Goal: Task Accomplishment & Management: Use online tool/utility

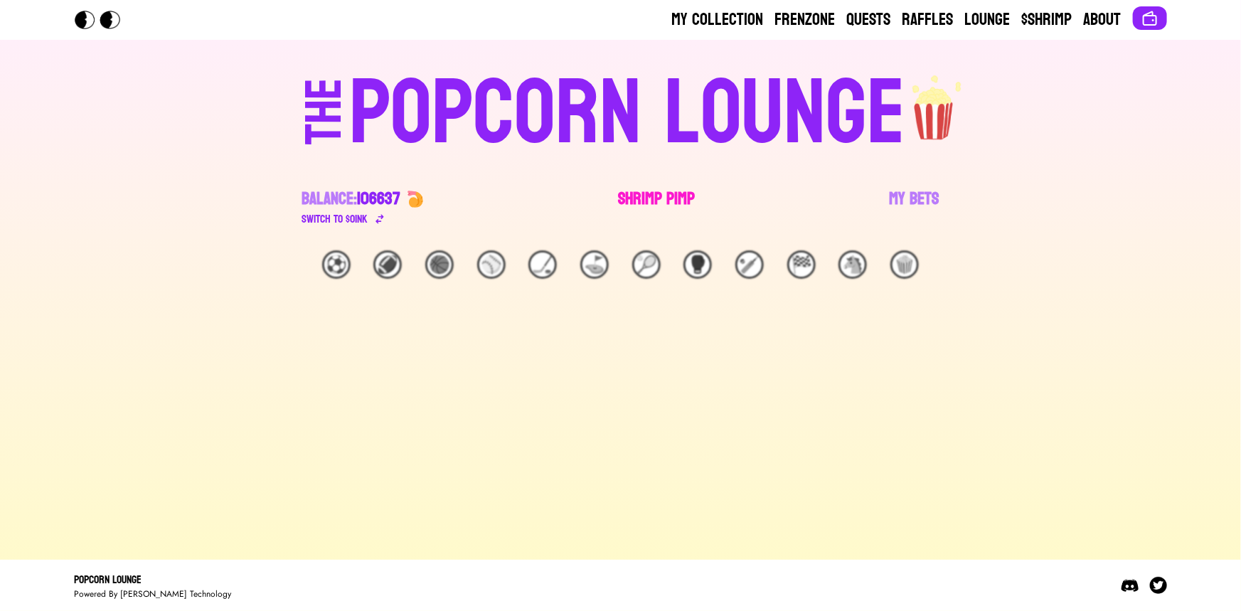
click at [647, 206] on link "Shrimp Pimp" at bounding box center [656, 208] width 77 height 40
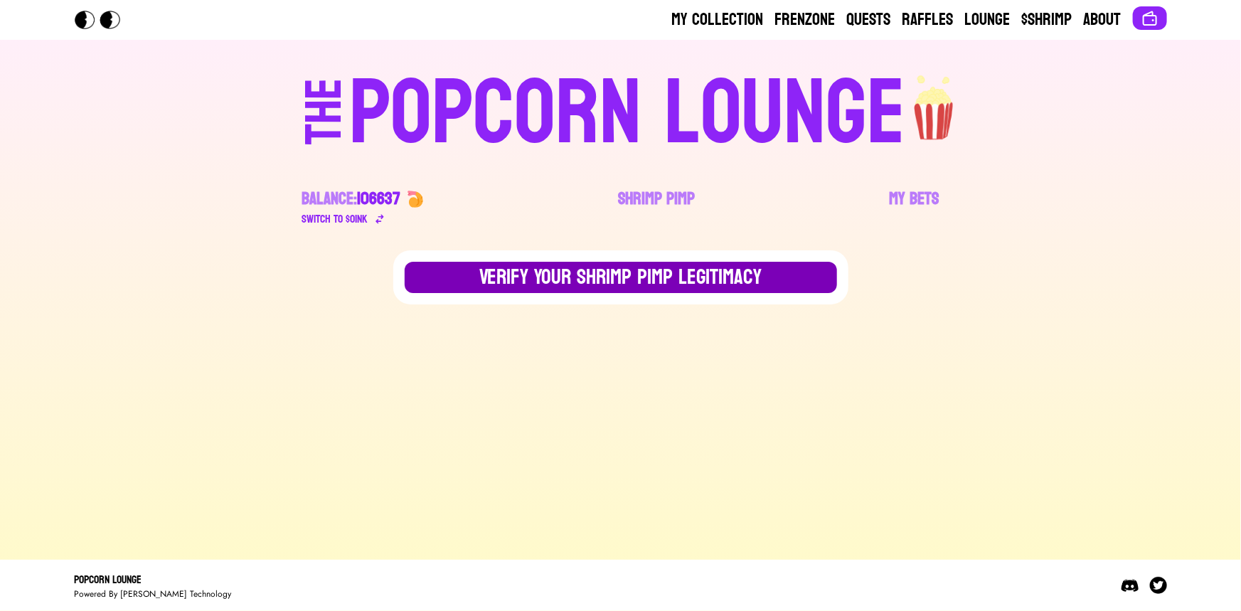
click at [565, 270] on button "Verify Your Shrimp Pimp Legitimacy" at bounding box center [621, 277] width 432 height 31
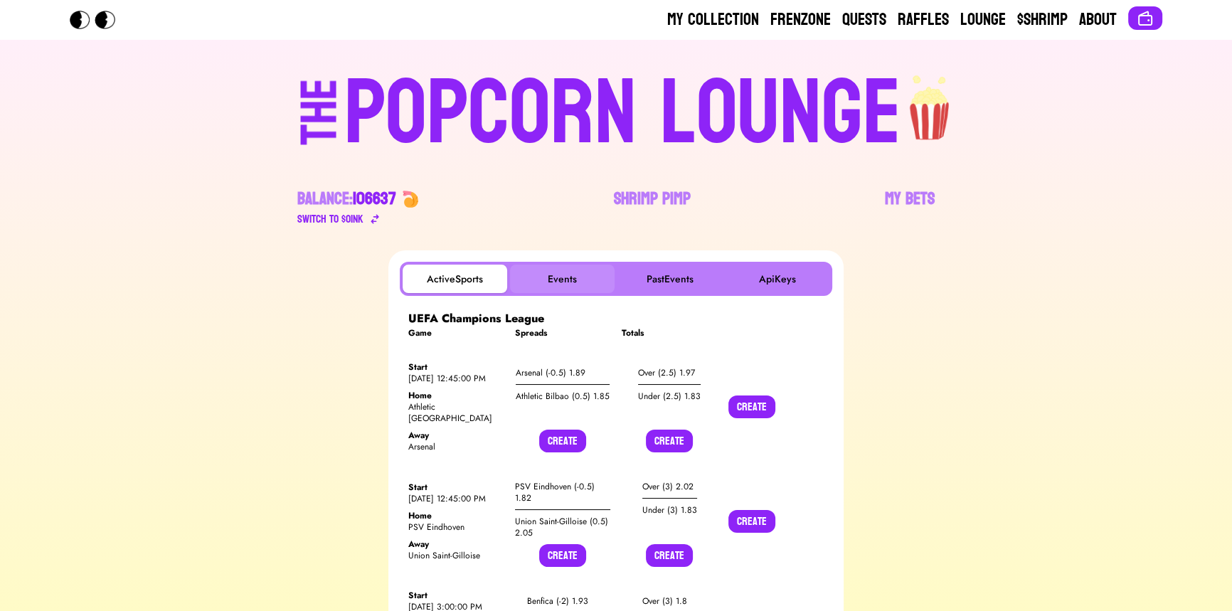
drag, startPoint x: 583, startPoint y: 292, endPoint x: 540, endPoint y: 277, distance: 45.2
click at [583, 292] on button "Events" at bounding box center [562, 279] width 105 height 28
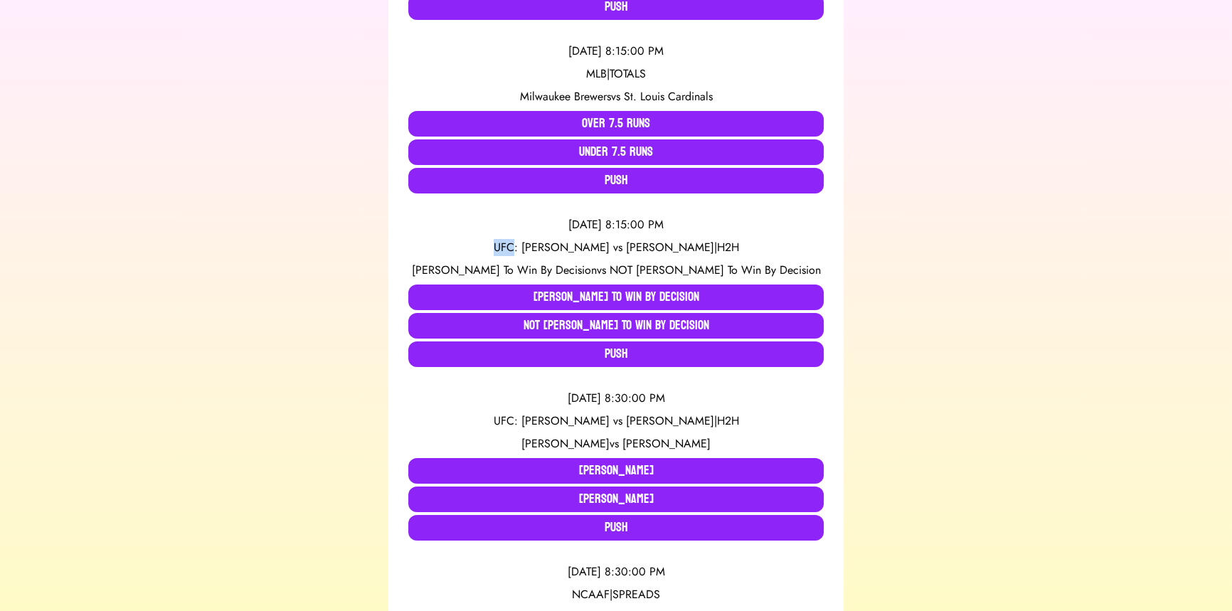
scroll to position [7716, 0]
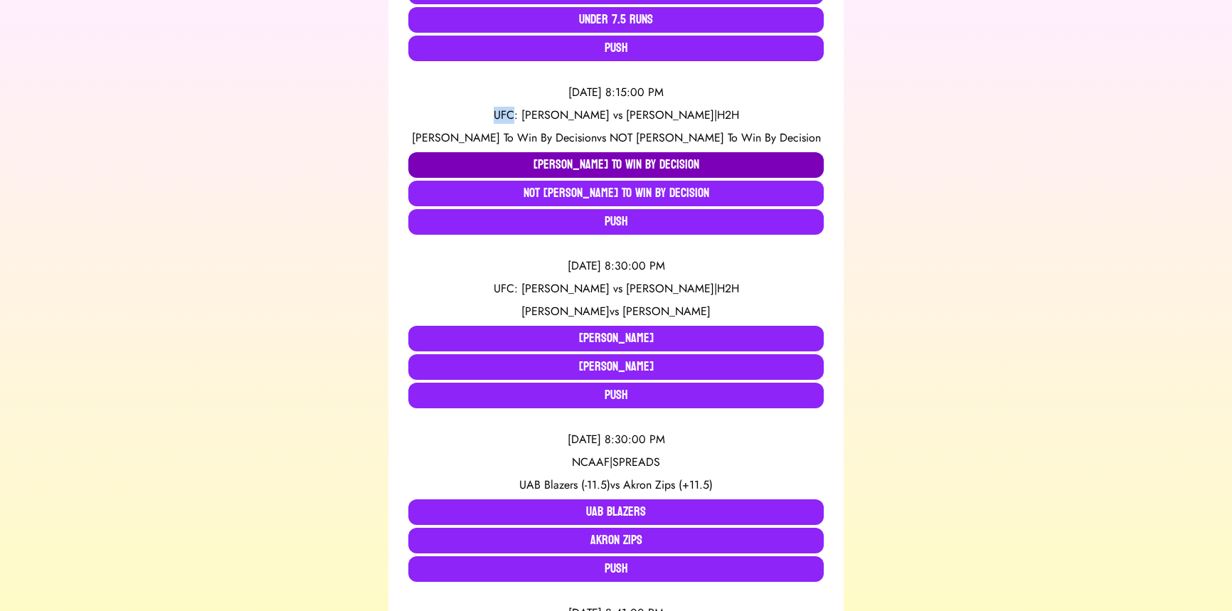
click at [418, 158] on button "[PERSON_NAME] To Win By Decision" at bounding box center [615, 165] width 415 height 26
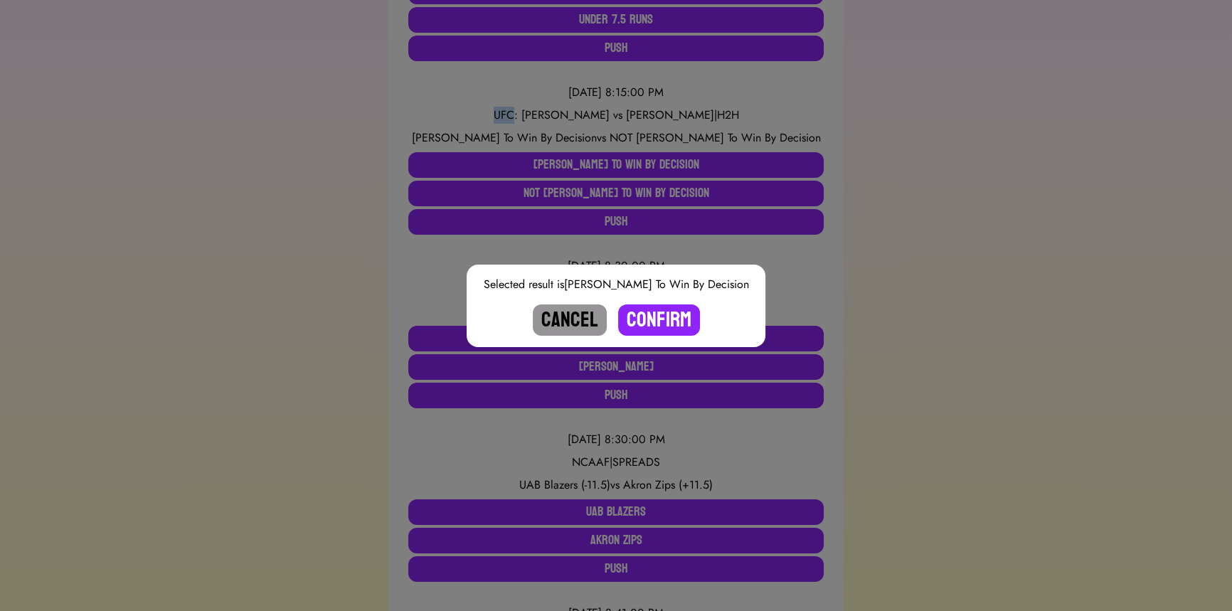
click at [563, 316] on button "Cancel" at bounding box center [570, 319] width 74 height 31
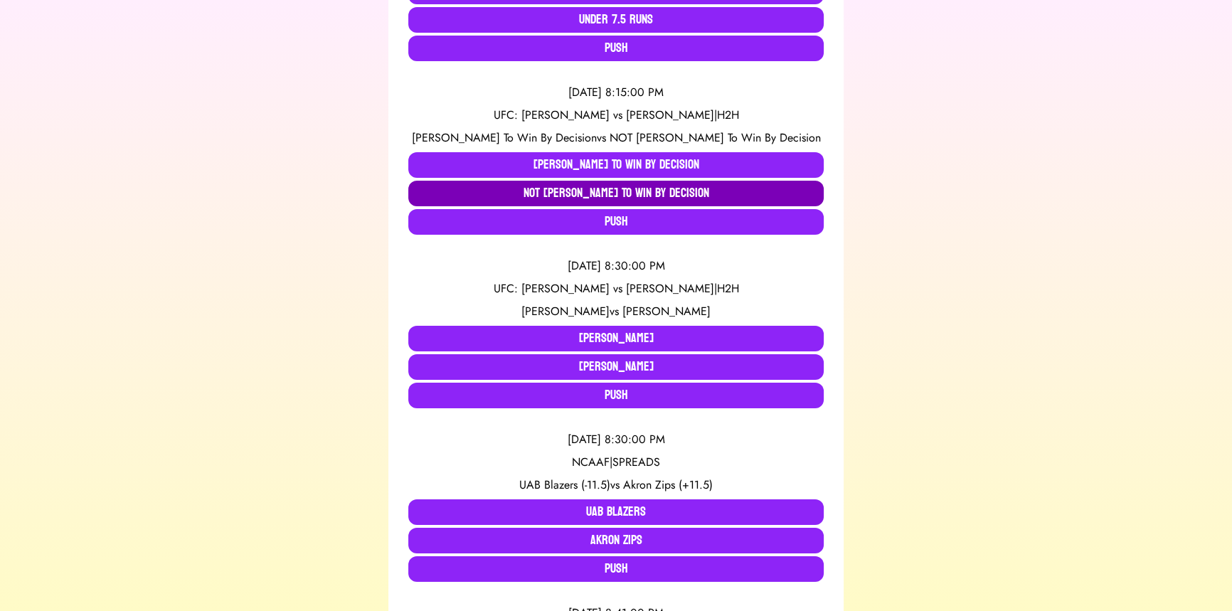
click at [487, 186] on button "NOT [PERSON_NAME] To Win By Decision" at bounding box center [615, 194] width 415 height 26
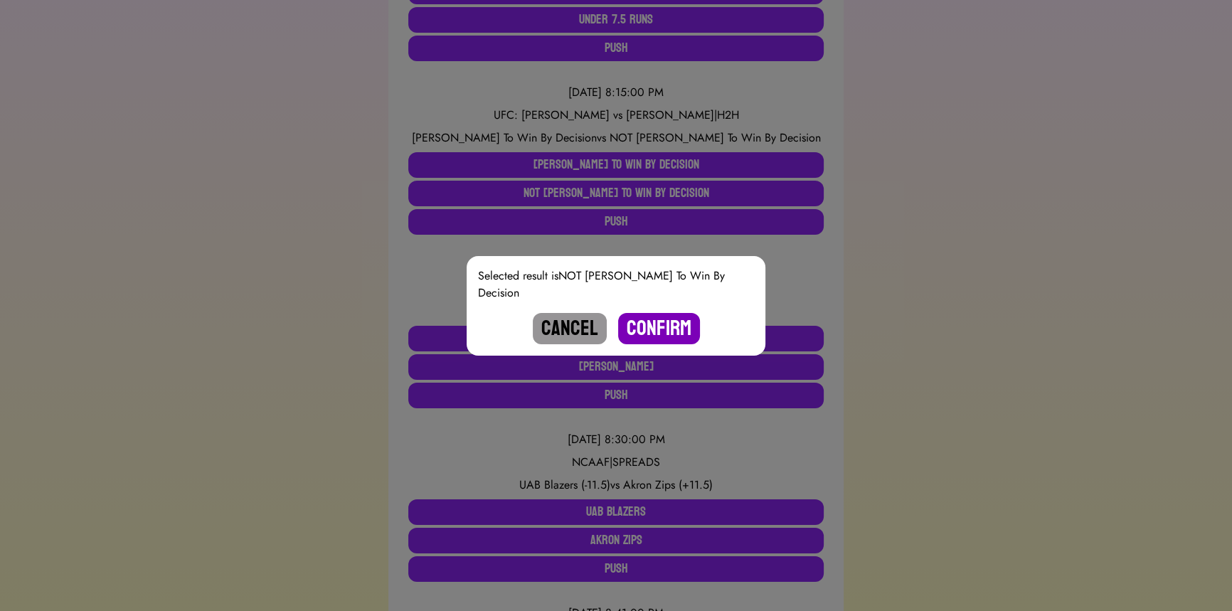
click at [657, 317] on button "Confirm" at bounding box center [659, 328] width 82 height 31
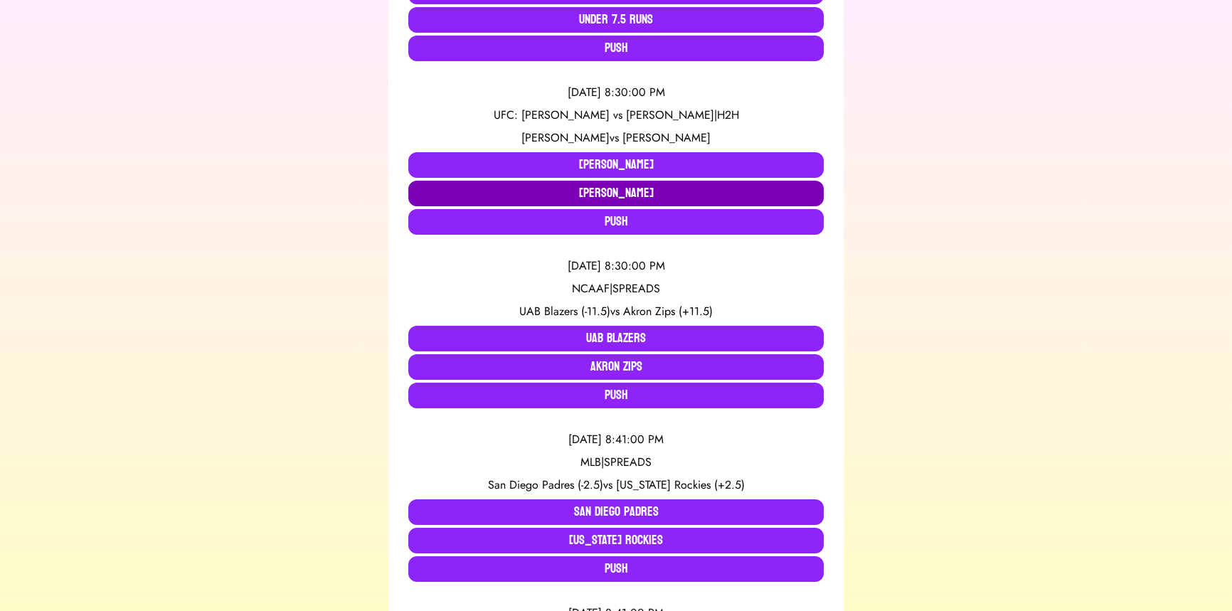
click at [529, 186] on button "[PERSON_NAME]" at bounding box center [615, 194] width 415 height 26
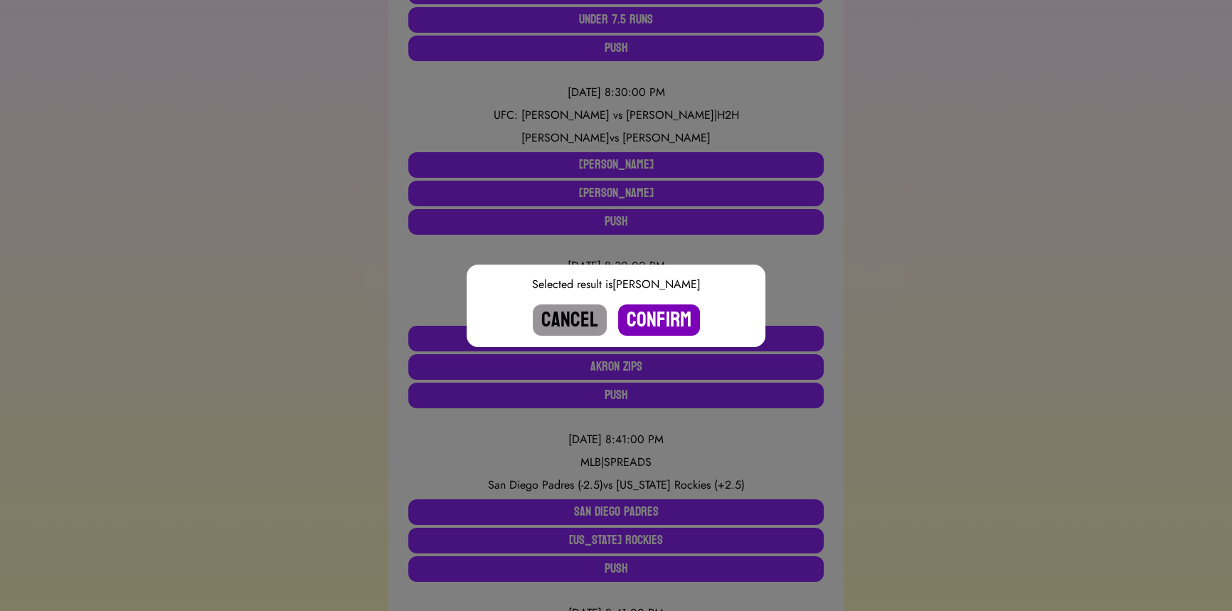
click at [651, 317] on button "Confirm" at bounding box center [659, 319] width 82 height 31
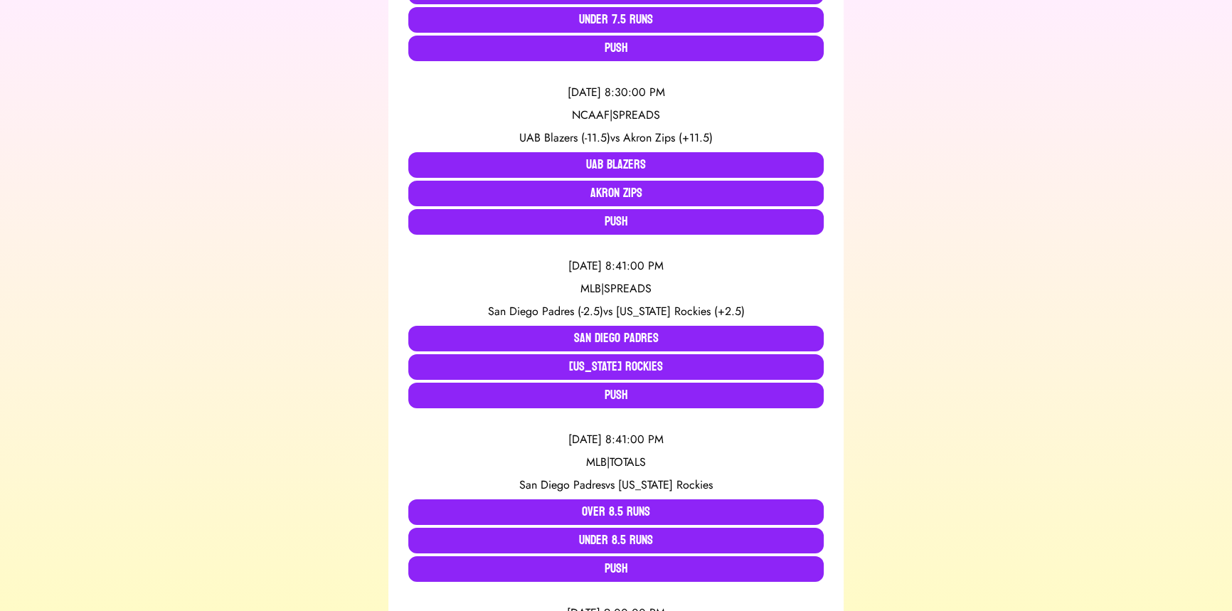
scroll to position [8042, 0]
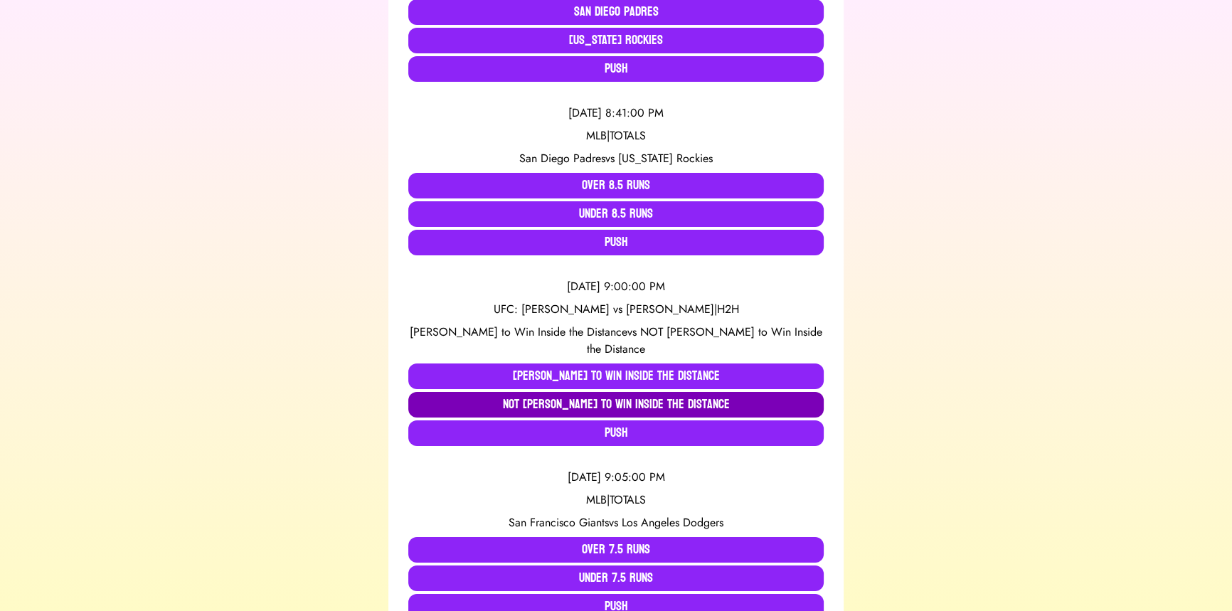
click at [459, 392] on button "NOT [PERSON_NAME] to Win Inside the Distance" at bounding box center [615, 405] width 415 height 26
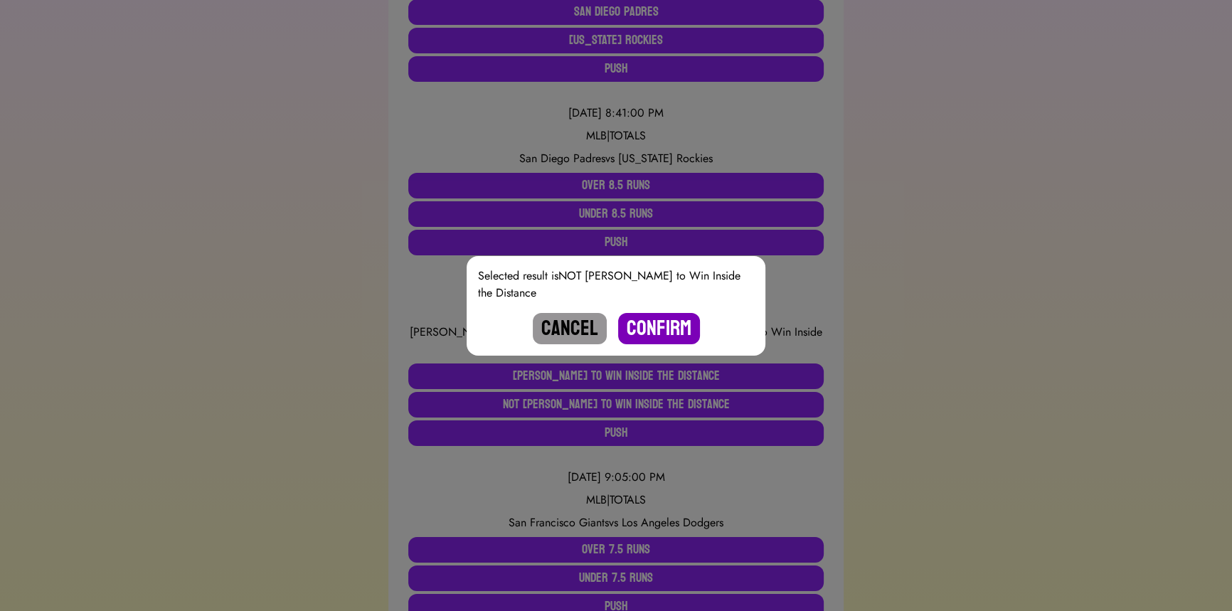
click at [688, 324] on button "Confirm" at bounding box center [659, 328] width 82 height 31
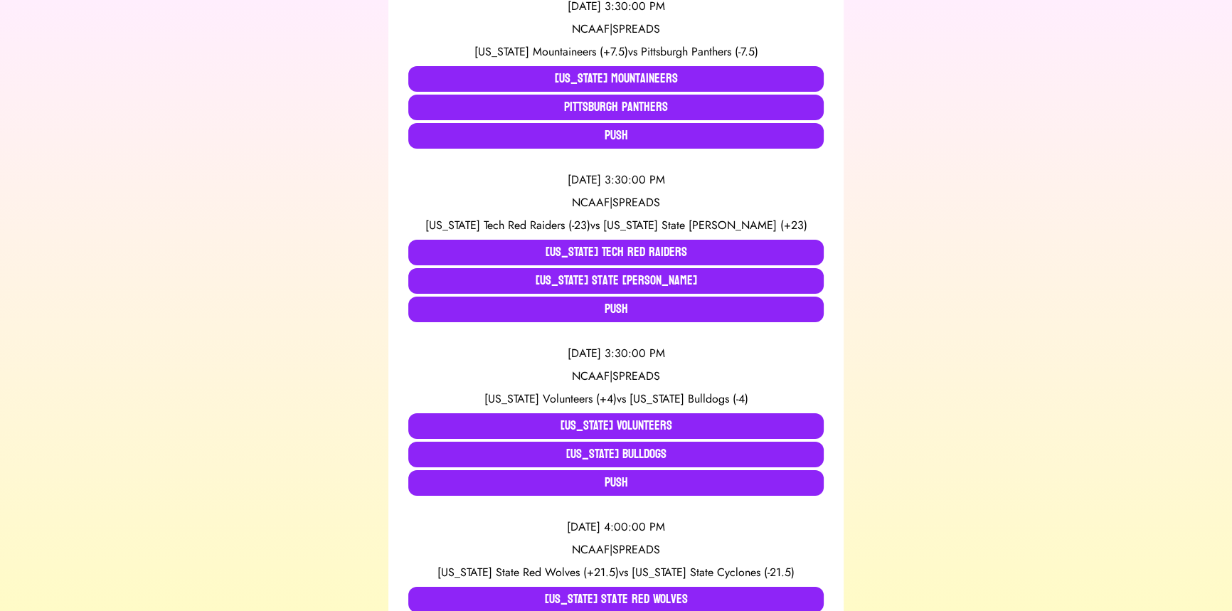
scroll to position [517, 0]
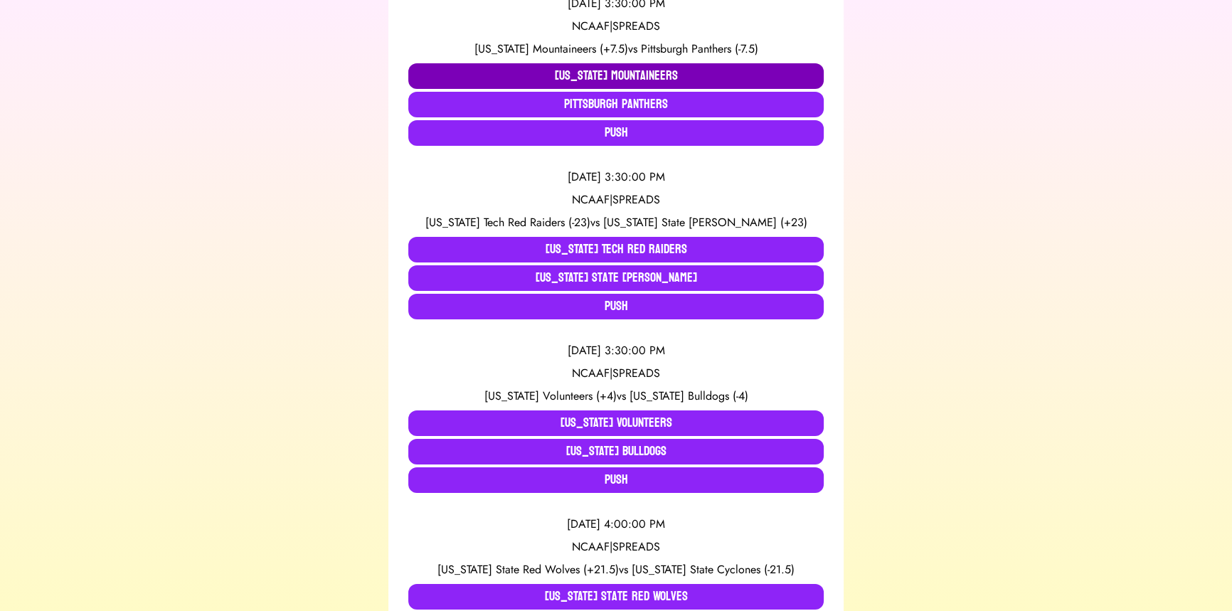
click at [499, 68] on button "[US_STATE] Mountaineers" at bounding box center [615, 76] width 415 height 26
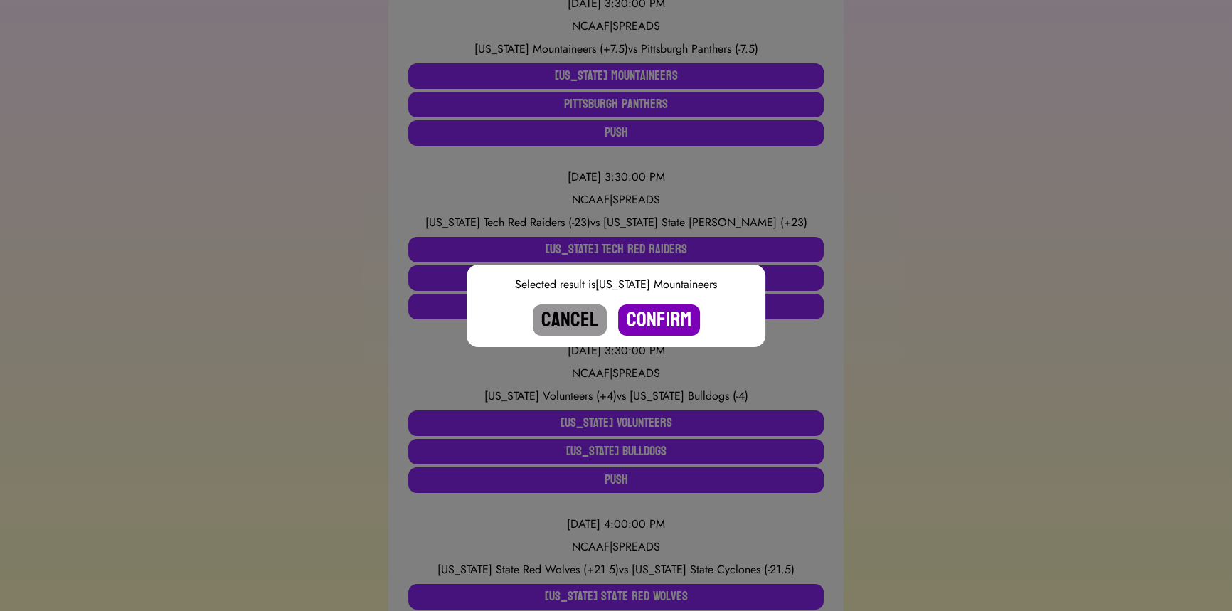
click at [682, 321] on button "Confirm" at bounding box center [659, 319] width 82 height 31
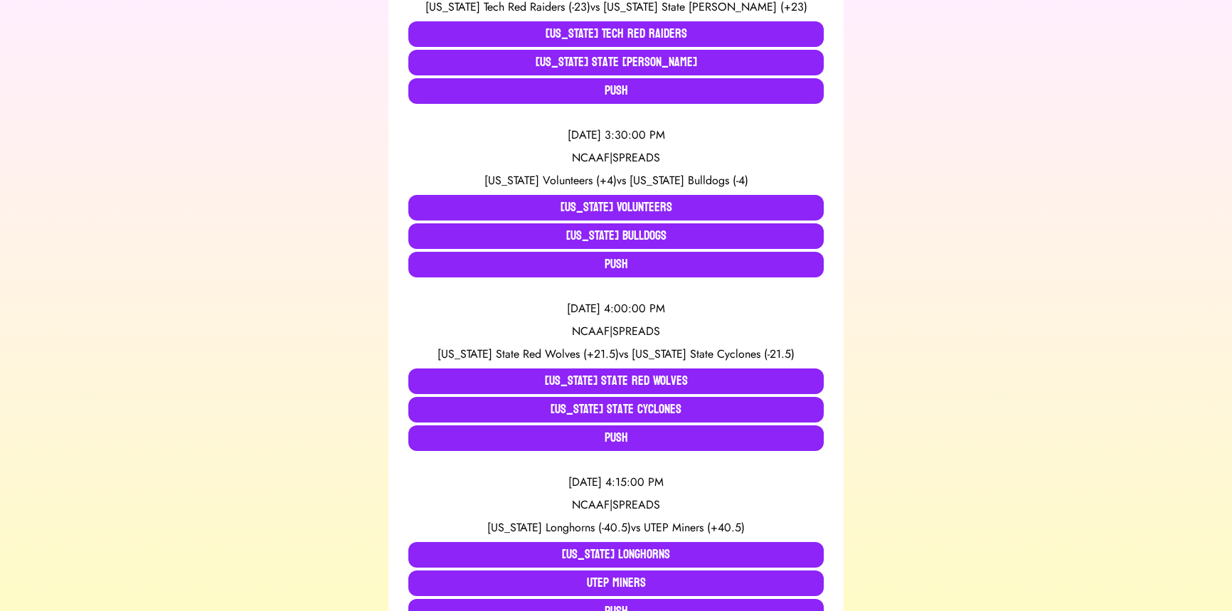
scroll to position [646, 0]
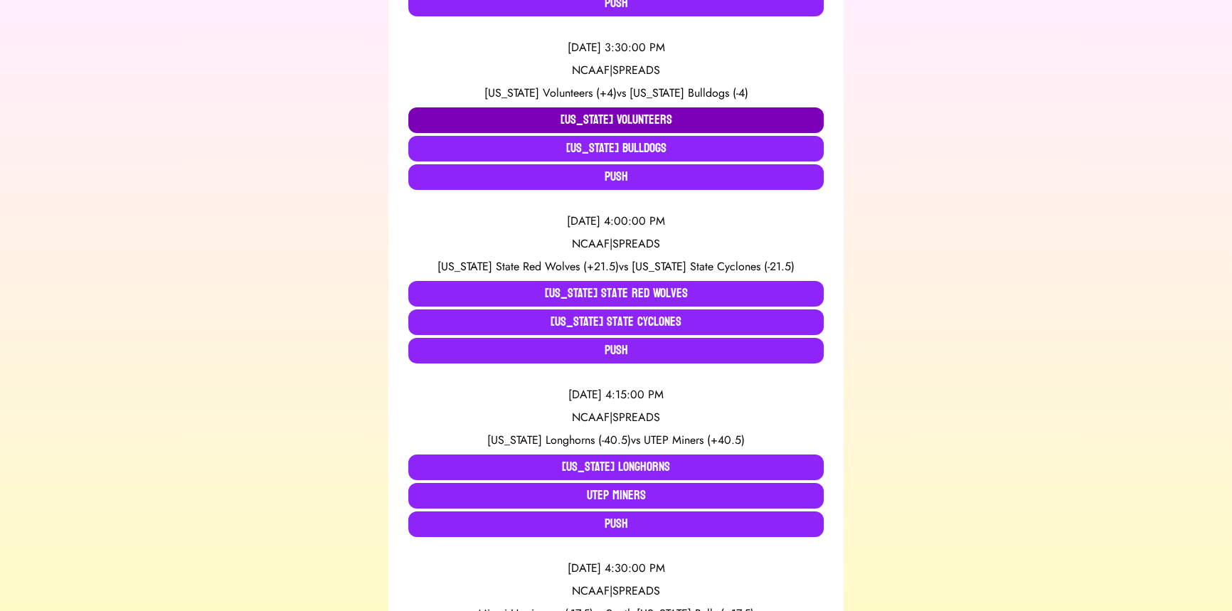
click at [559, 119] on button "[US_STATE] Volunteers" at bounding box center [615, 120] width 415 height 26
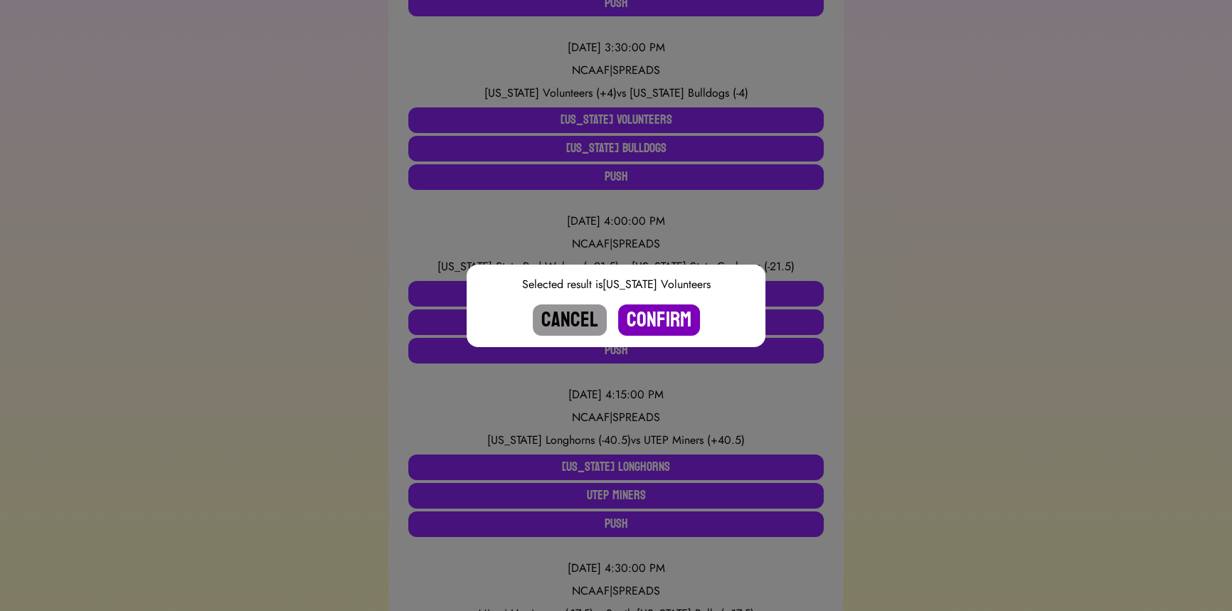
click at [678, 316] on button "Confirm" at bounding box center [659, 319] width 82 height 31
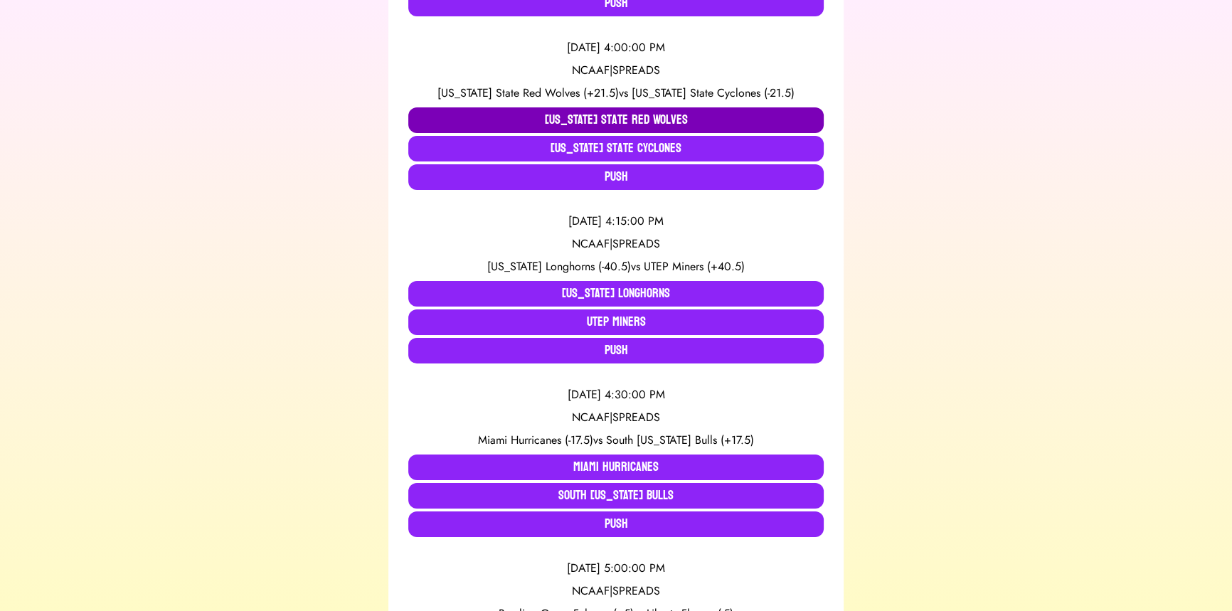
click at [450, 112] on button "[US_STATE] State Red Wolves" at bounding box center [615, 120] width 415 height 26
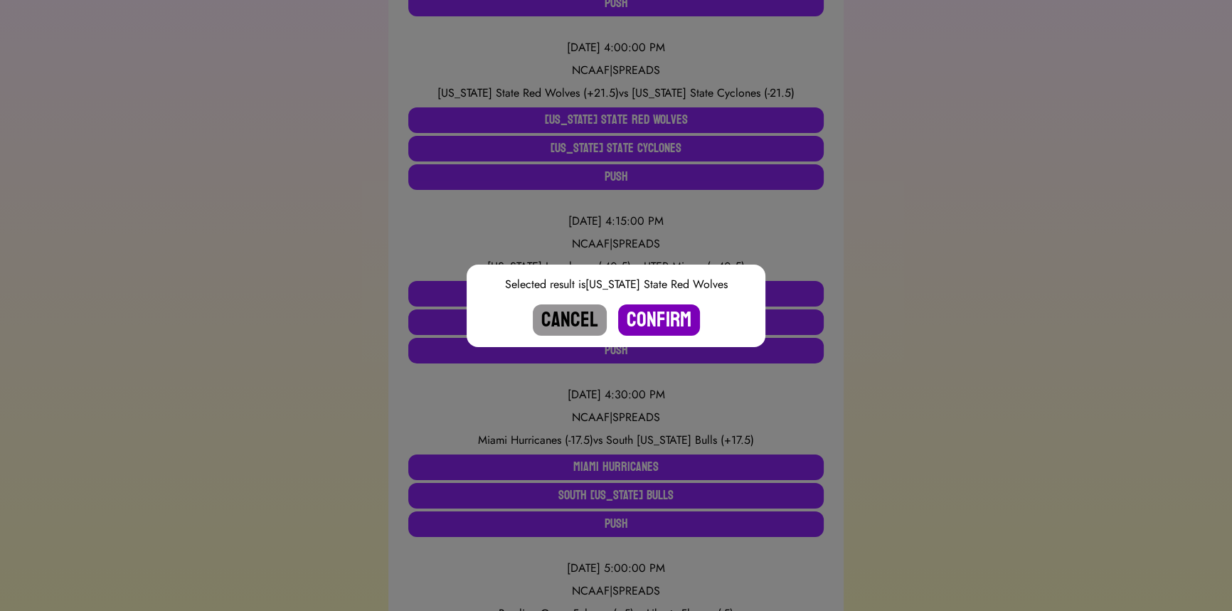
click at [669, 313] on button "Confirm" at bounding box center [659, 319] width 82 height 31
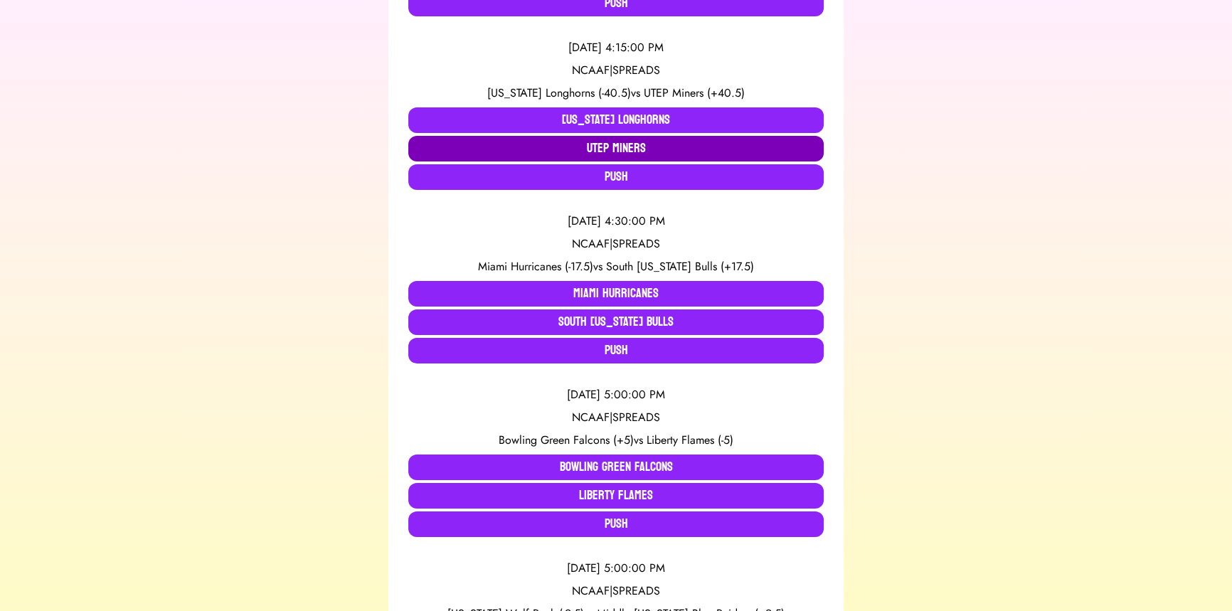
click at [518, 149] on button "UTEP Miners" at bounding box center [615, 149] width 415 height 26
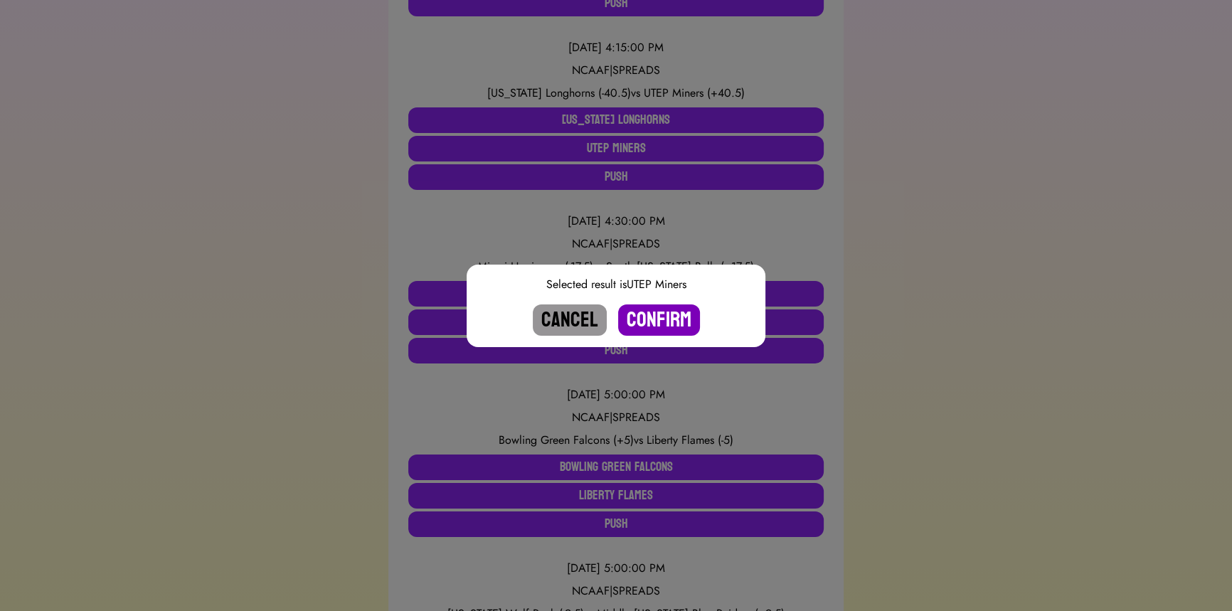
click at [654, 310] on button "Confirm" at bounding box center [659, 319] width 82 height 31
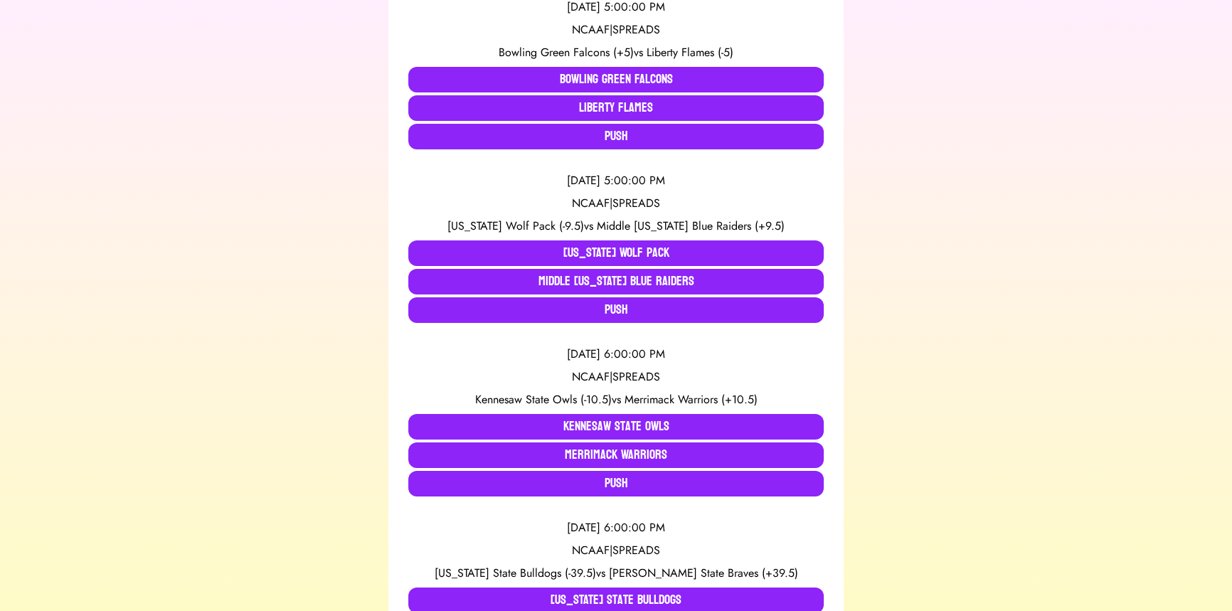
scroll to position [840, 0]
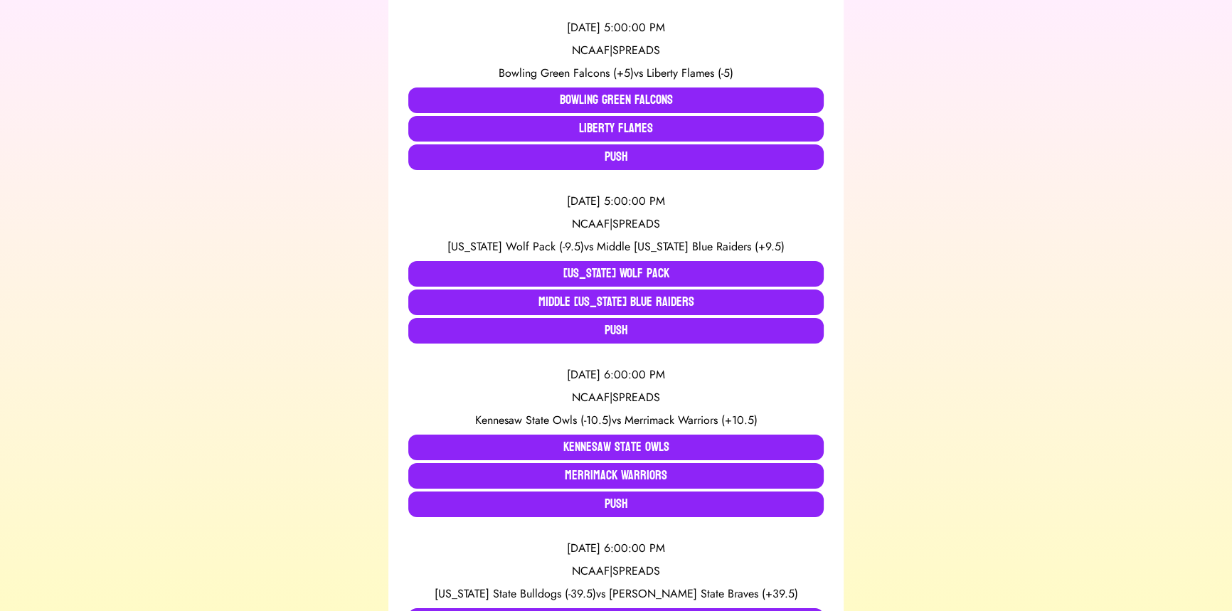
click at [536, 85] on div "[DATE] 5:00:00 PM NCAAF | SPREADS Bowling Green Falcons (+5) vs Liberty Flames …" at bounding box center [615, 95] width 415 height 174
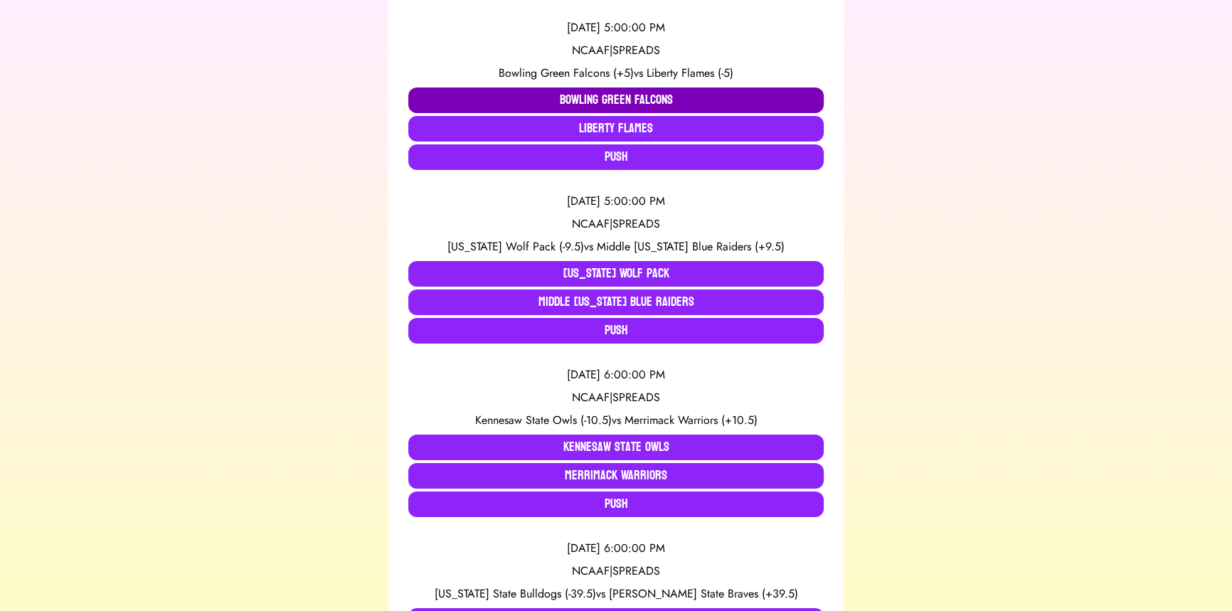
click at [548, 98] on button "Bowling Green Falcons" at bounding box center [615, 100] width 415 height 26
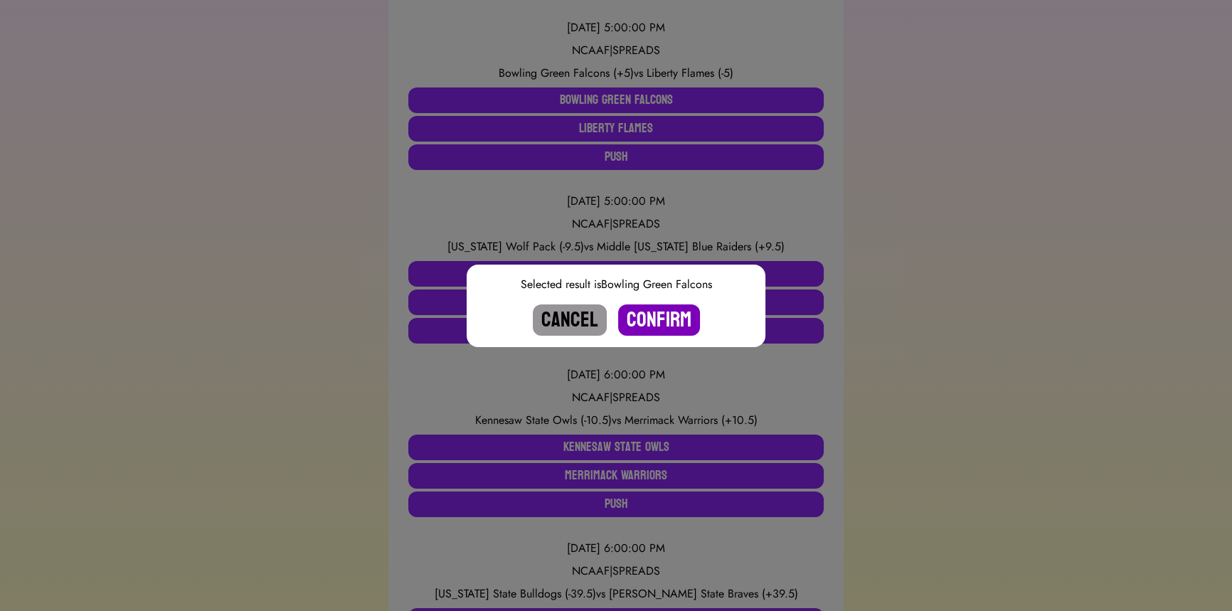
click at [655, 317] on button "Confirm" at bounding box center [659, 319] width 82 height 31
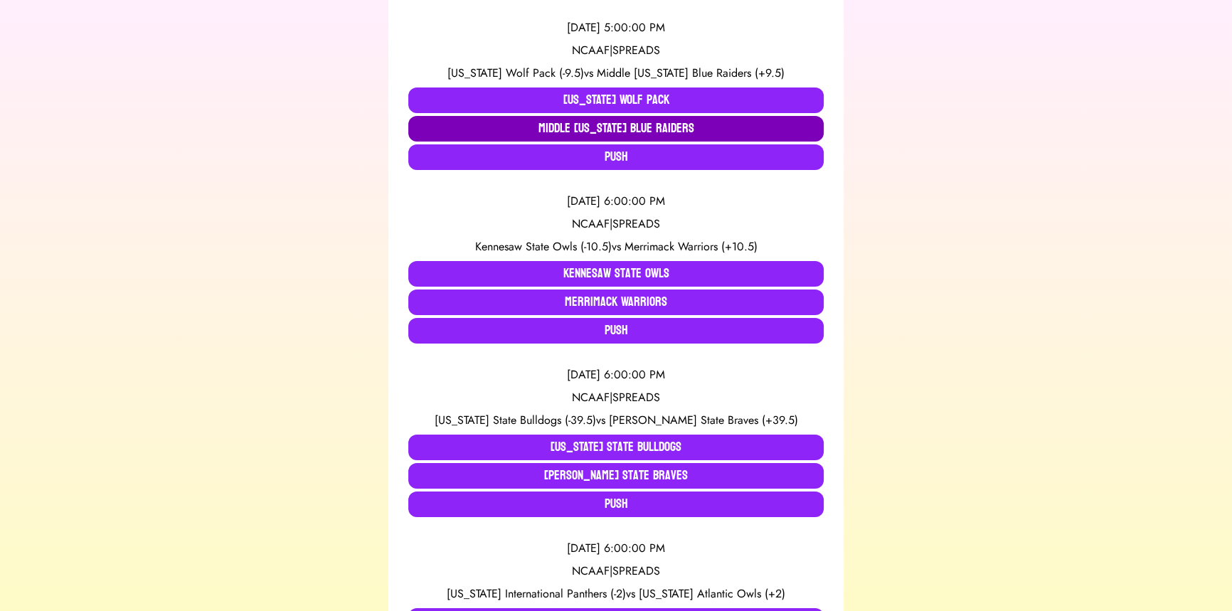
click at [574, 134] on button "Middle [US_STATE] Blue Raiders" at bounding box center [615, 129] width 415 height 26
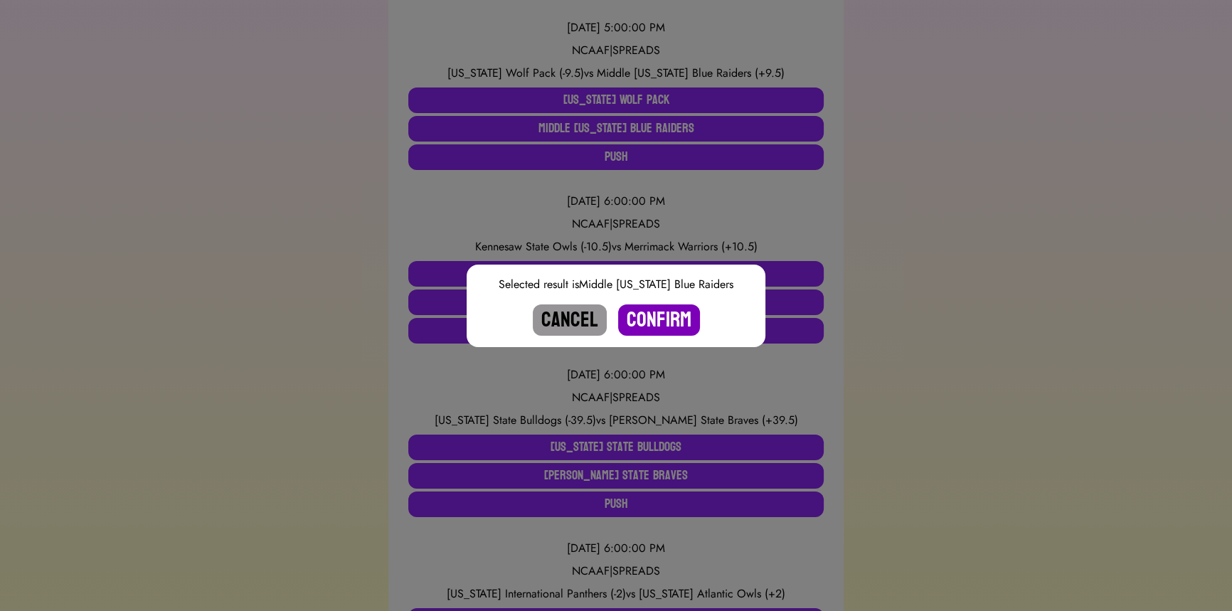
click at [665, 327] on button "Confirm" at bounding box center [659, 319] width 82 height 31
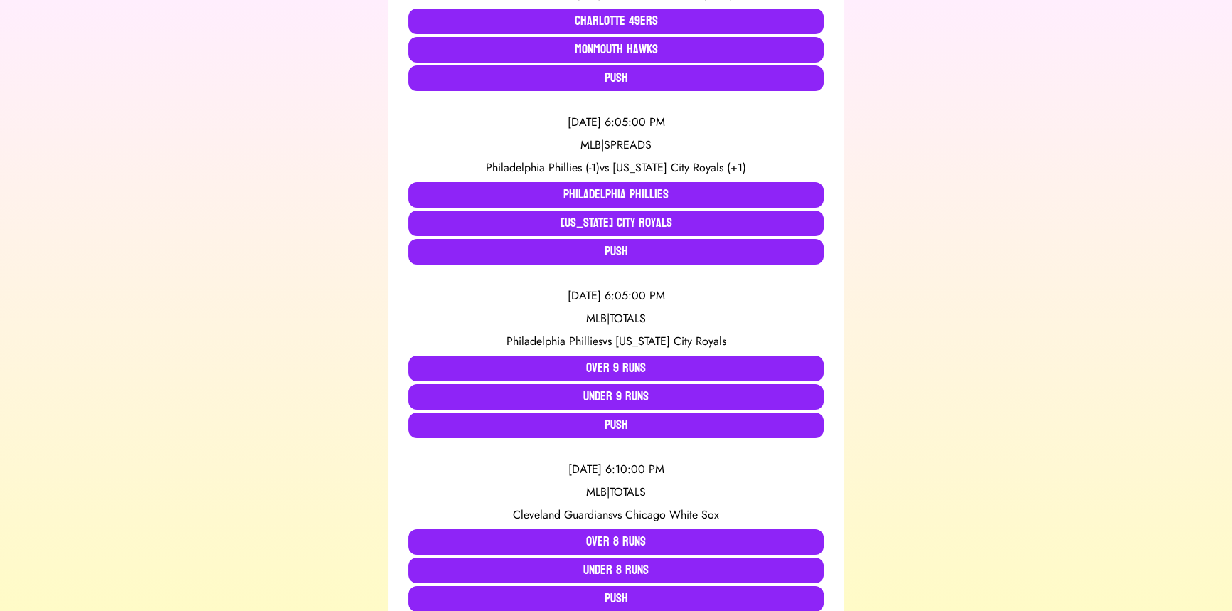
scroll to position [1680, 0]
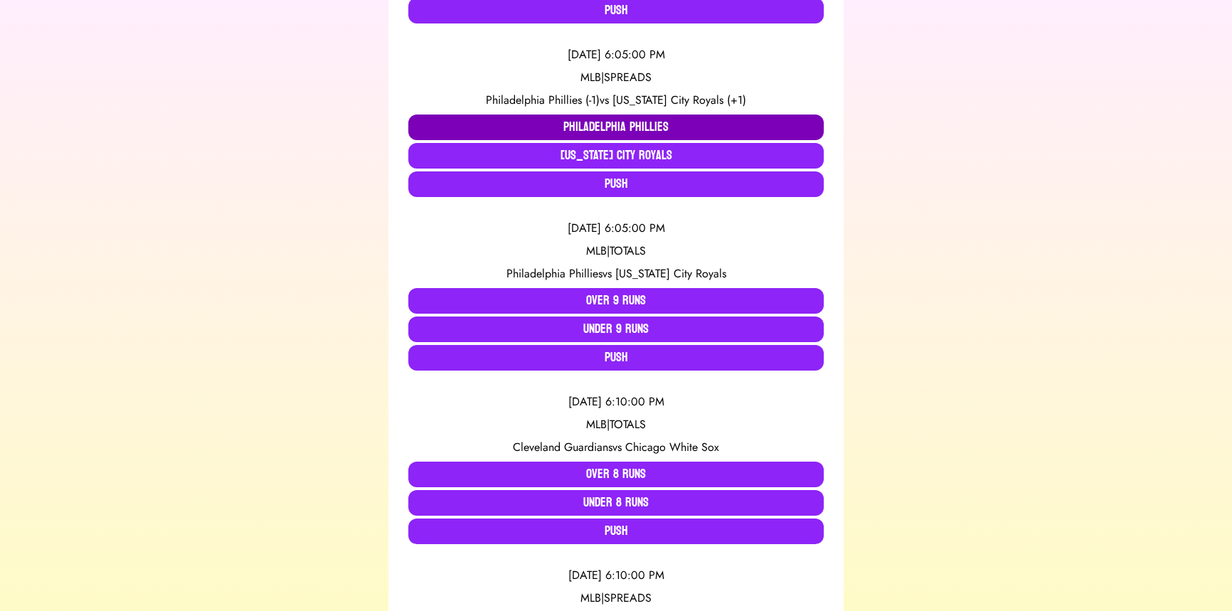
click at [511, 114] on button "Philadelphia Phillies" at bounding box center [615, 127] width 415 height 26
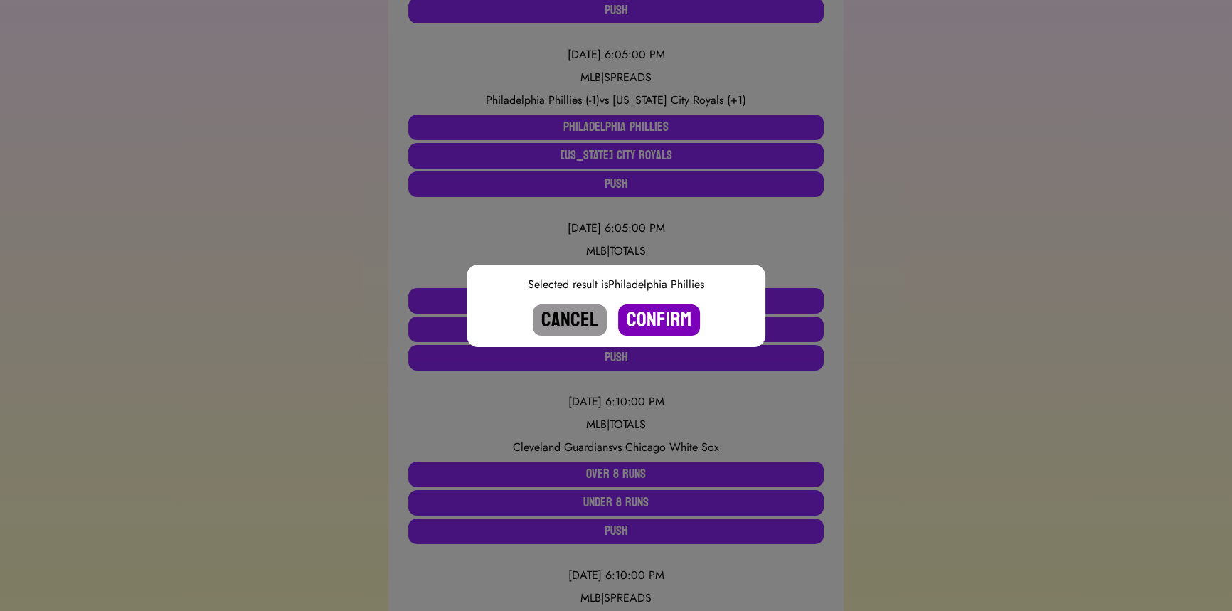
click at [678, 309] on button "Confirm" at bounding box center [659, 319] width 82 height 31
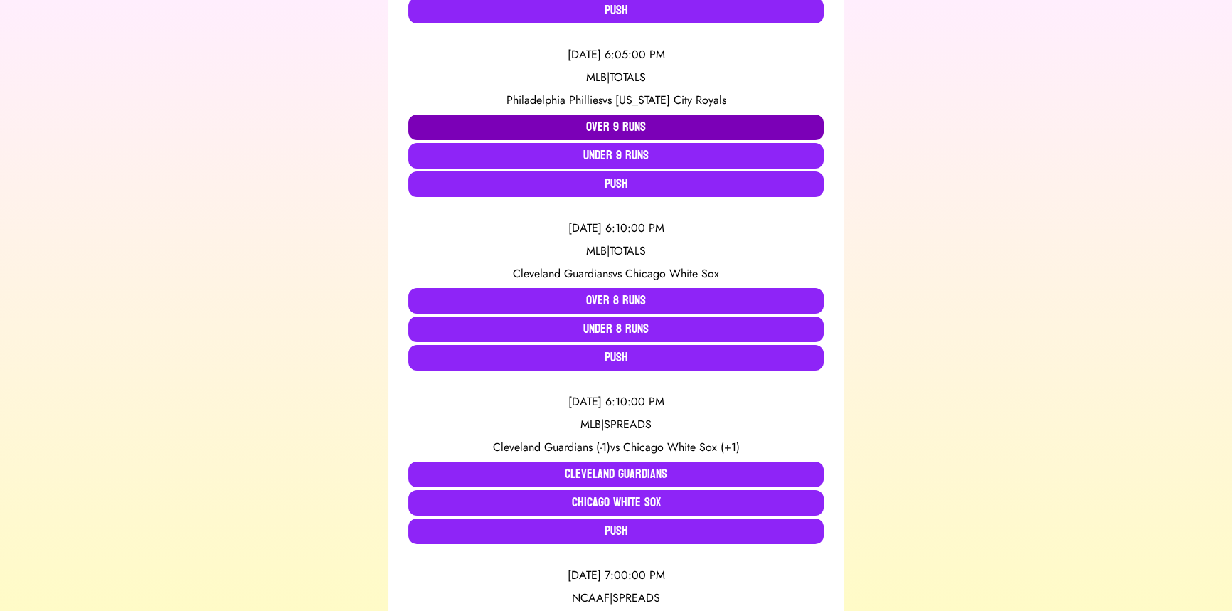
click at [590, 127] on button "Over 9 Runs" at bounding box center [615, 127] width 415 height 26
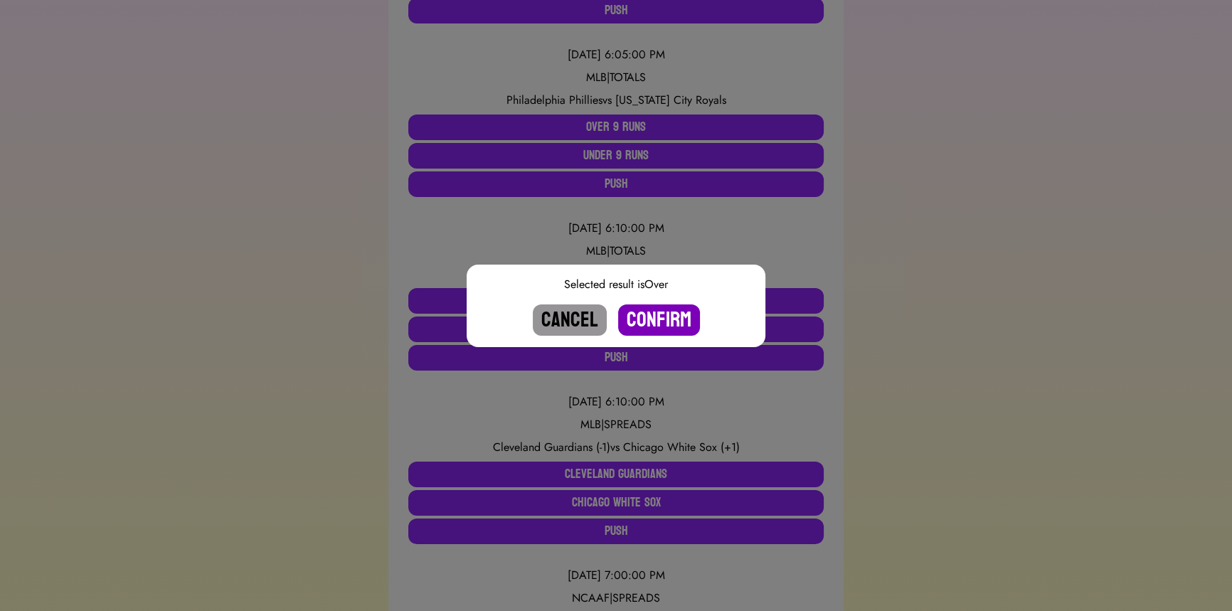
click at [663, 315] on button "Confirm" at bounding box center [659, 319] width 82 height 31
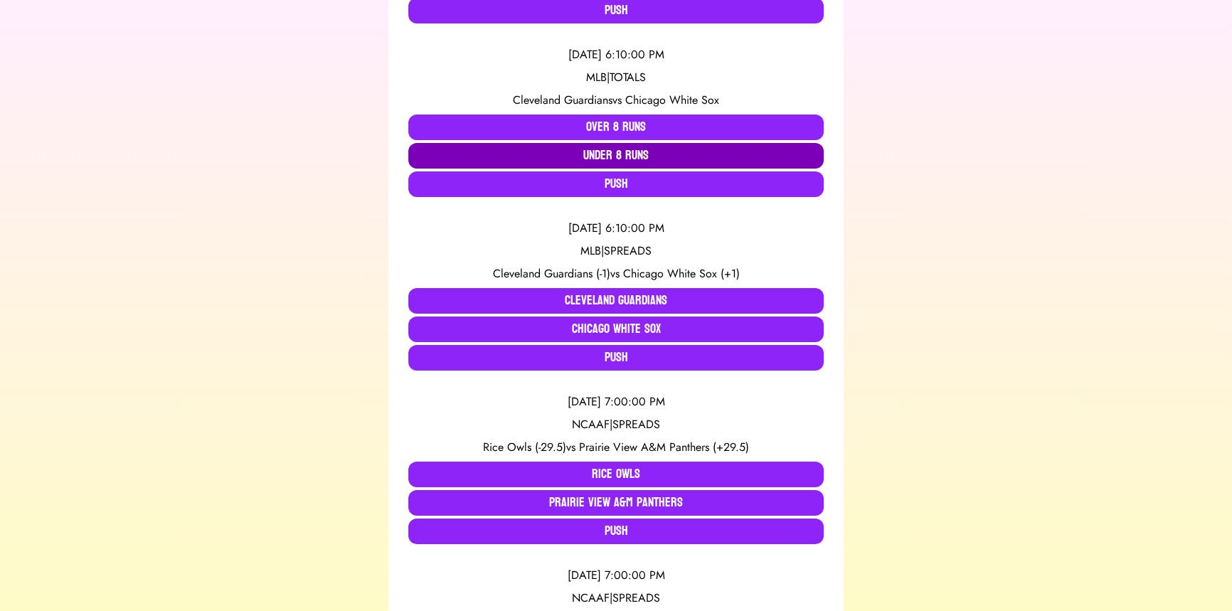
click at [584, 149] on button "Under 8 Runs" at bounding box center [615, 156] width 415 height 26
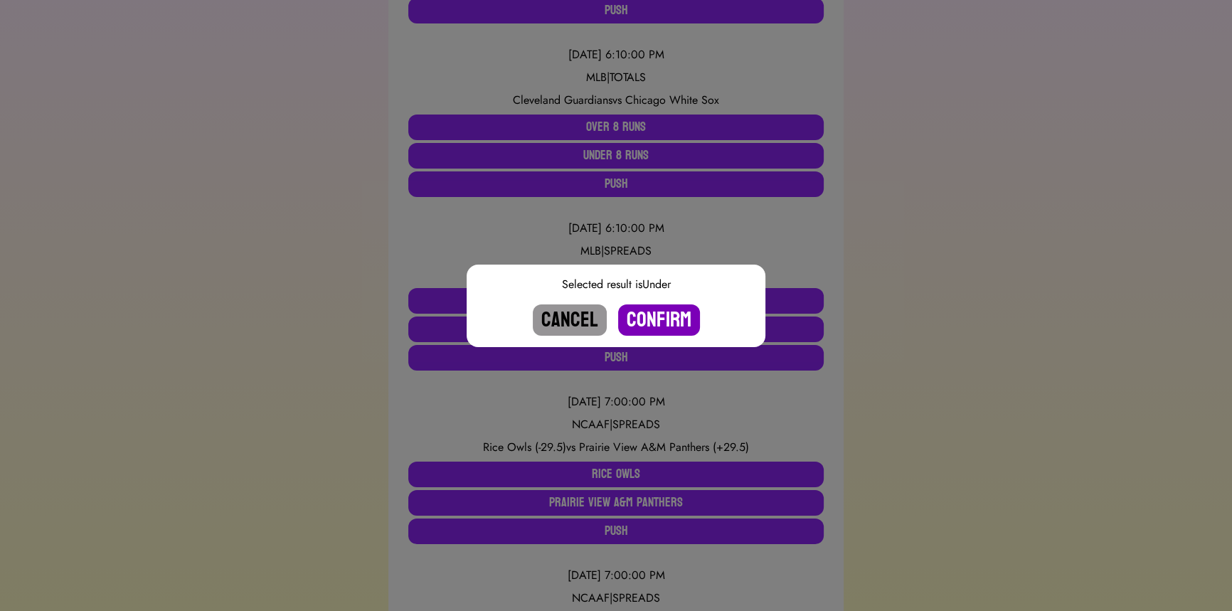
click at [655, 316] on button "Confirm" at bounding box center [659, 319] width 82 height 31
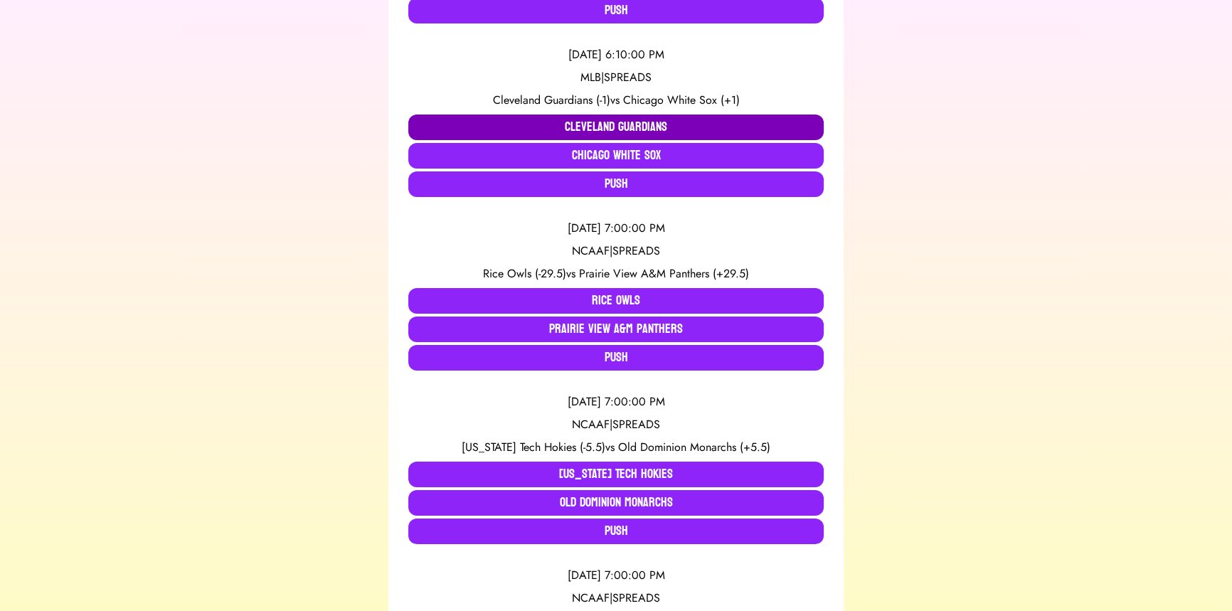
click at [611, 128] on button "Cleveland Guardians" at bounding box center [615, 127] width 415 height 26
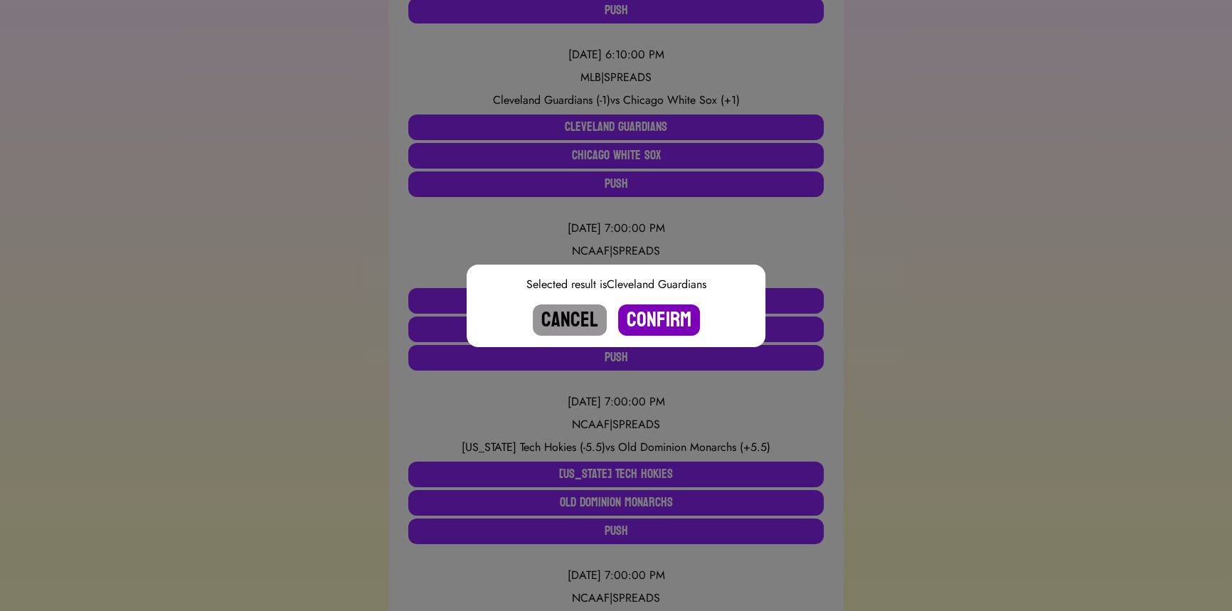
click at [673, 318] on button "Confirm" at bounding box center [659, 319] width 82 height 31
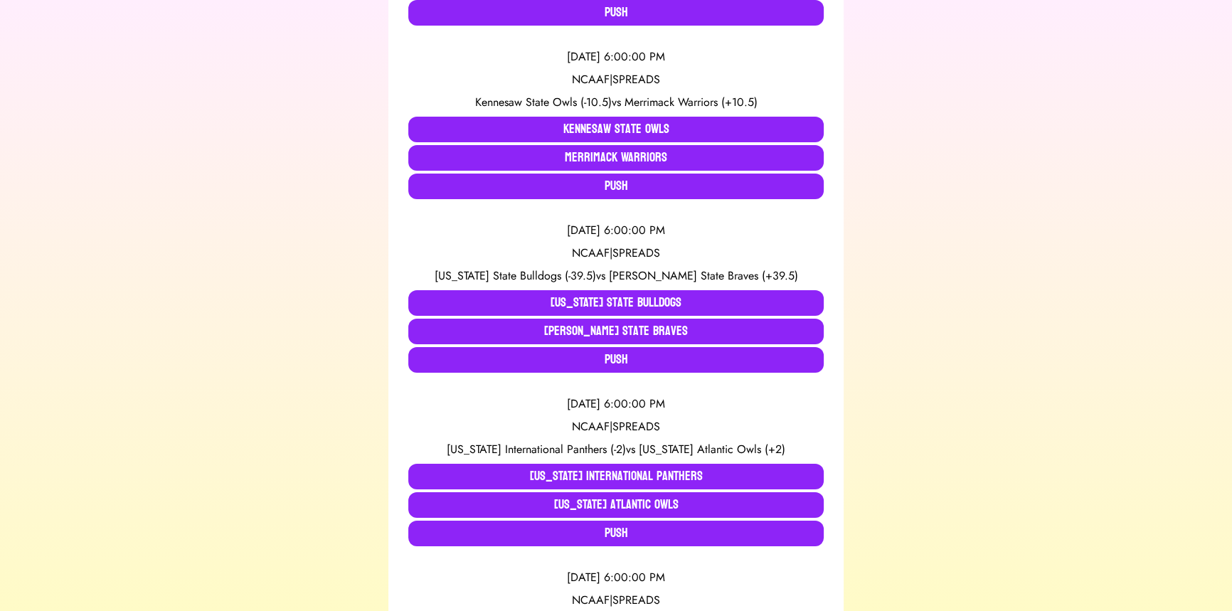
scroll to position [0, 0]
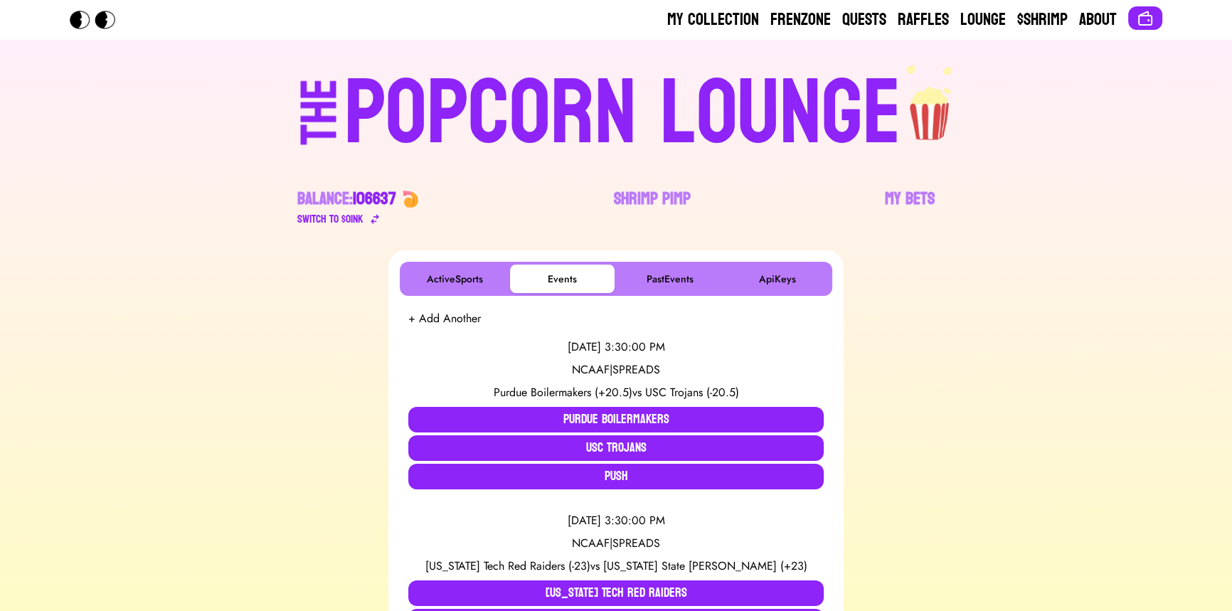
click at [346, 100] on div "THE" at bounding box center [319, 126] width 51 height 95
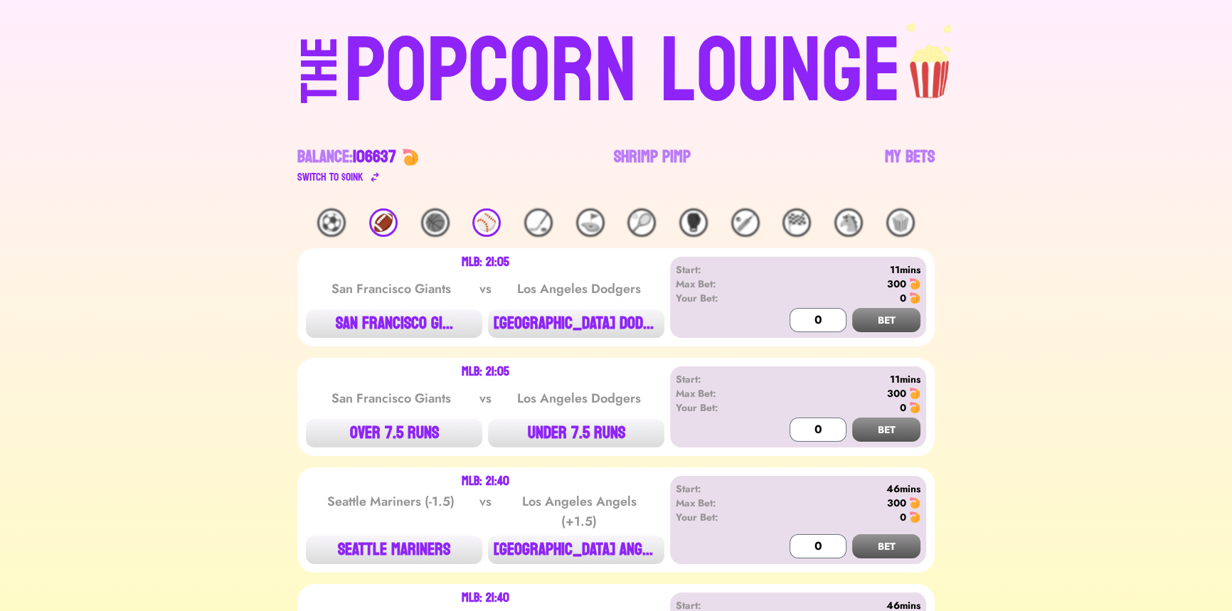
scroll to position [64, 0]
